Goal: Navigation & Orientation: Find specific page/section

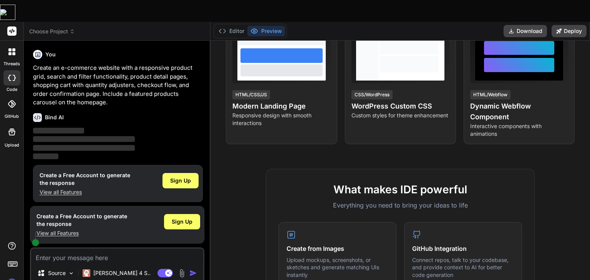
scroll to position [3, 0]
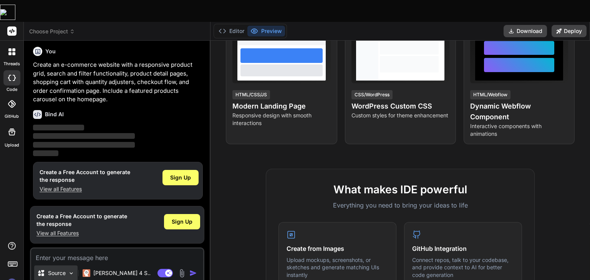
click at [67, 266] on div "Source" at bounding box center [55, 273] width 43 height 15
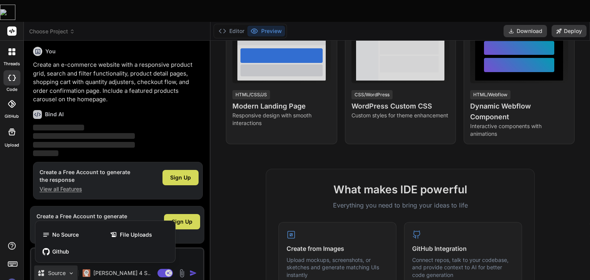
click at [67, 253] on div at bounding box center [295, 140] width 590 height 280
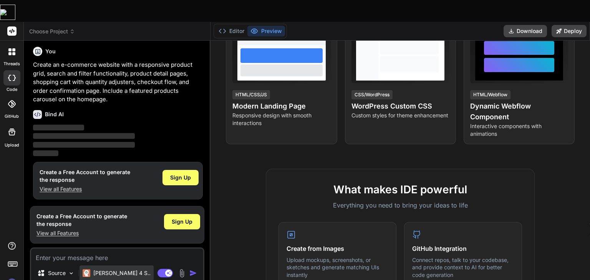
click at [99, 270] on p "Claude 4 S.." at bounding box center [121, 274] width 57 height 8
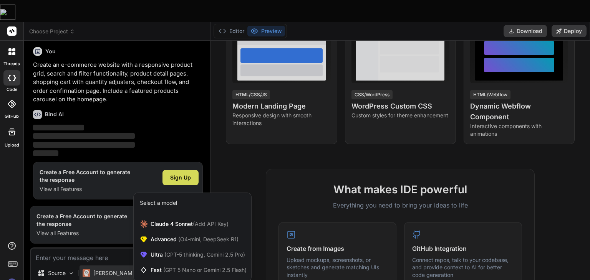
click at [99, 248] on div at bounding box center [295, 140] width 590 height 280
type textarea "x"
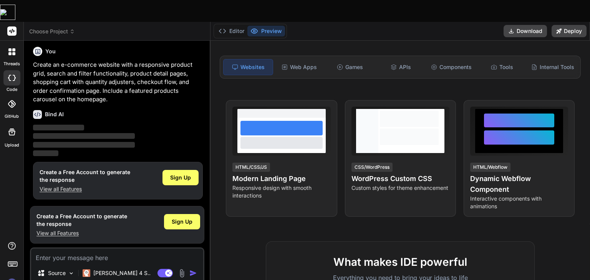
scroll to position [0, 0]
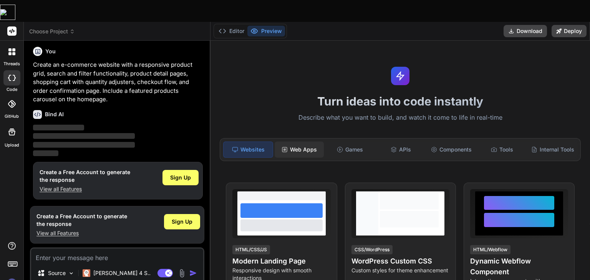
click at [303, 142] on div "Web Apps" at bounding box center [298, 150] width 49 height 16
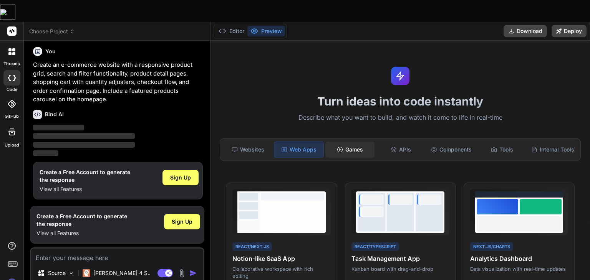
click at [357, 142] on div "Games" at bounding box center [349, 150] width 49 height 16
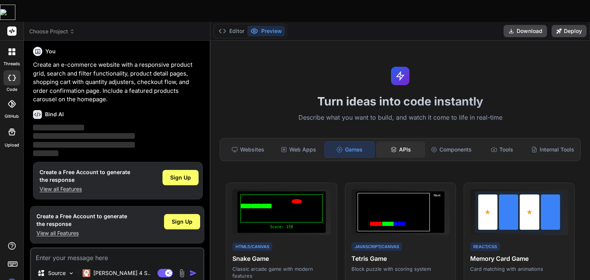
click at [392, 150] on icon at bounding box center [393, 150] width 5 height 1
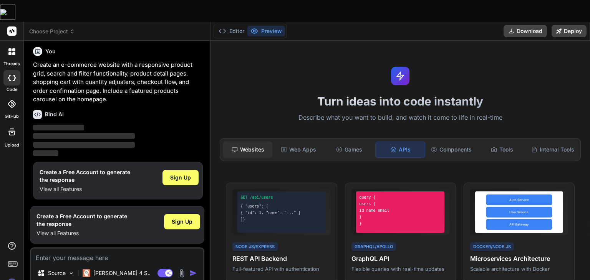
click at [255, 142] on div "Websites" at bounding box center [247, 150] width 49 height 16
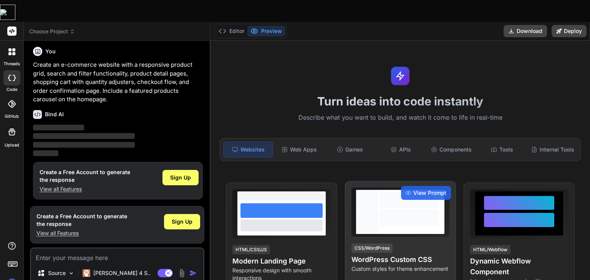
scroll to position [71, 0]
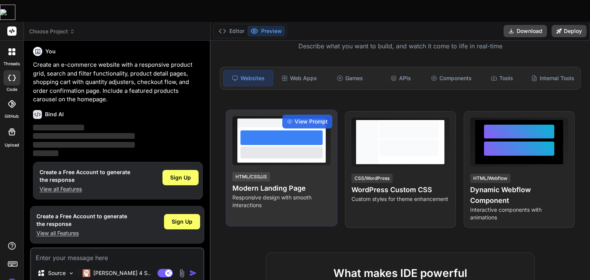
click at [303, 194] on p "Responsive design with smooth interactions" at bounding box center [281, 201] width 98 height 15
click at [302, 118] on span "View Prompt" at bounding box center [310, 122] width 33 height 8
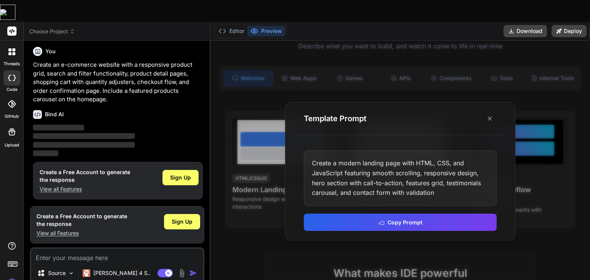
click at [12, 44] on div at bounding box center [12, 52] width 16 height 16
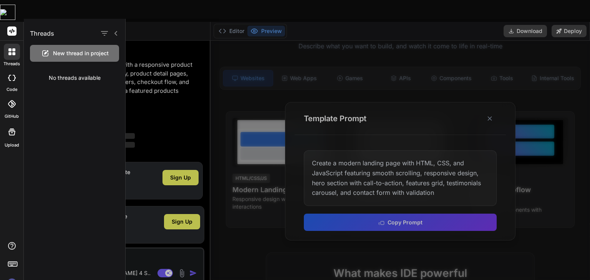
click at [7, 96] on div at bounding box center [11, 104] width 17 height 17
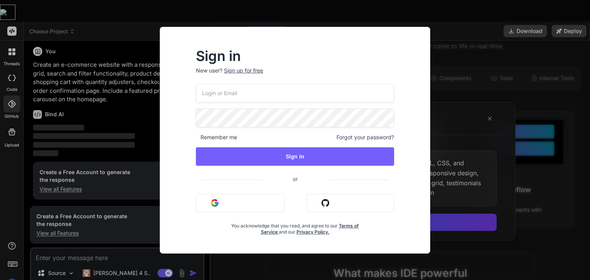
click at [7, 111] on div "Sign in New user? Sign up for free Remember me Forgot your password? Sign In or…" at bounding box center [295, 140] width 590 height 280
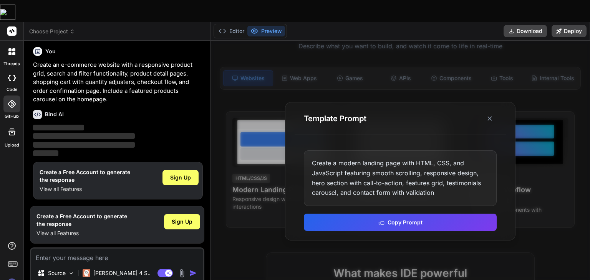
click at [7, 127] on icon at bounding box center [11, 131] width 9 height 9
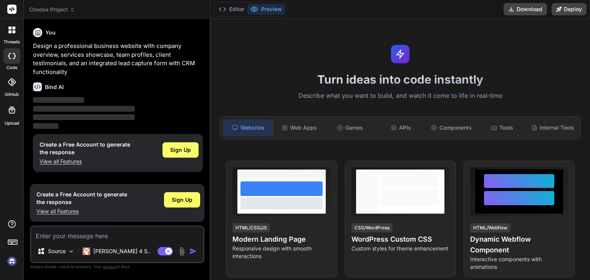
type textarea "x"
click at [67, 162] on p "View all Features" at bounding box center [85, 162] width 91 height 8
